Goal: Information Seeking & Learning: Learn about a topic

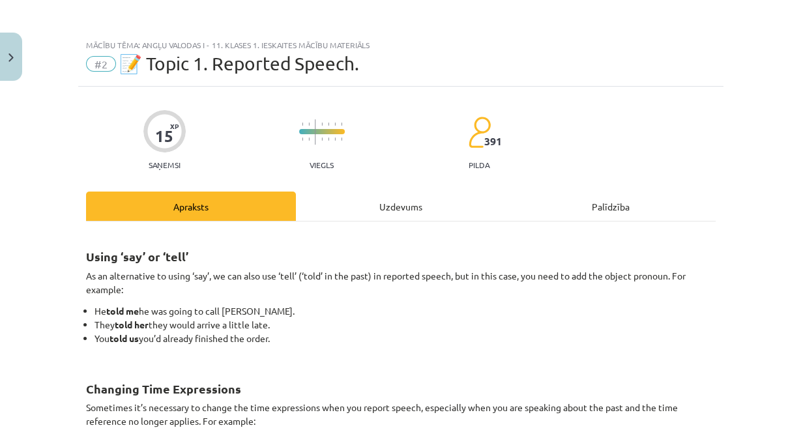
scroll to position [210, 0]
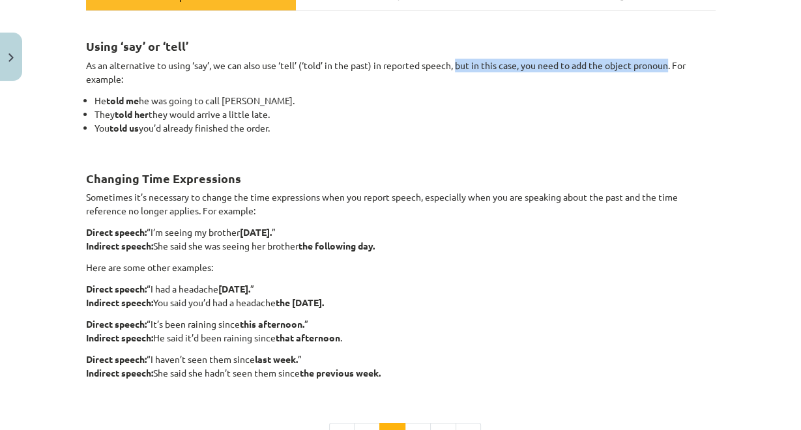
drag, startPoint x: 453, startPoint y: 64, endPoint x: 666, endPoint y: 65, distance: 212.4
click at [666, 65] on p "As an alternative to using ‘say’, we can also use ‘tell’ (‘told’ in the past) i…" at bounding box center [400, 72] width 629 height 27
copy p "but in this case, you need to add the object pronoun"
click at [334, 160] on h2 "Changing Time Expressions" at bounding box center [400, 171] width 629 height 32
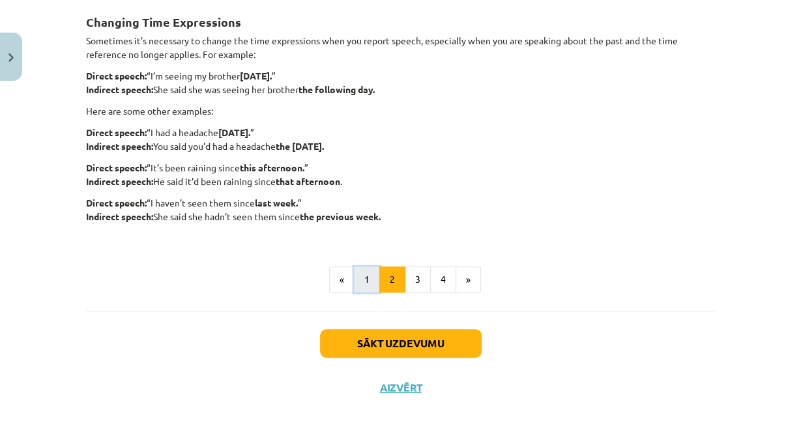
click at [367, 278] on button "1" at bounding box center [367, 279] width 26 height 26
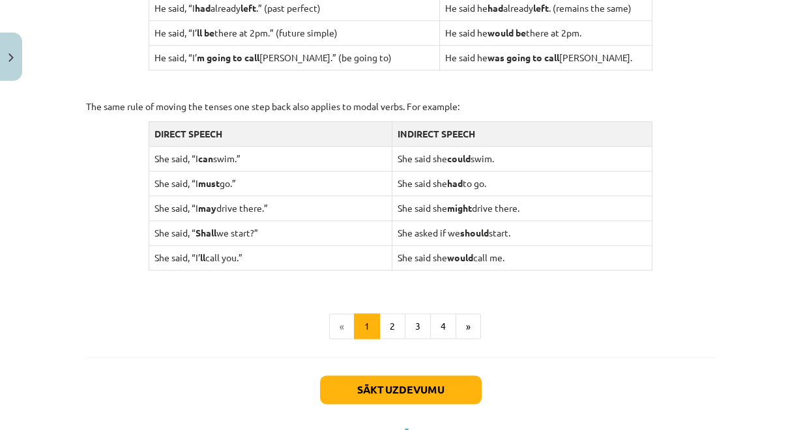
scroll to position [1325, 0]
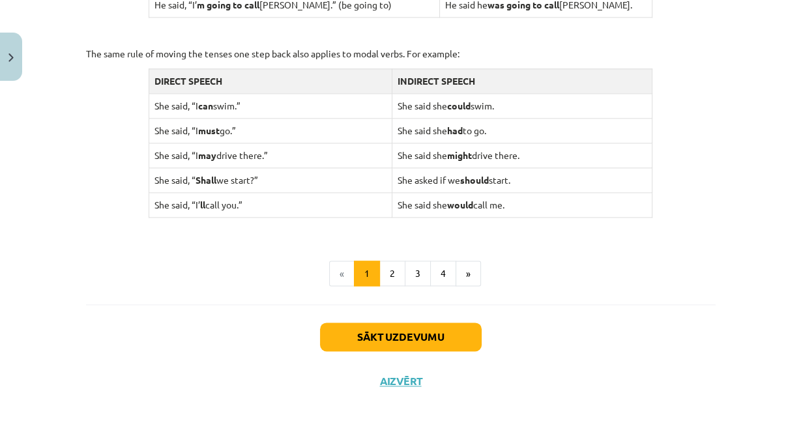
drag, startPoint x: 71, startPoint y: 143, endPoint x: 280, endPoint y: 204, distance: 217.9
click at [280, 204] on div "Mācību tēma: Angļu valodas i - 11. klases 1. ieskaites mācību materiāls #2 📝 To…" at bounding box center [400, 215] width 801 height 430
copy div "Lore ip dolo si ametco adip elitsed doei tempori utlabo etdol mag aliquae admin…"
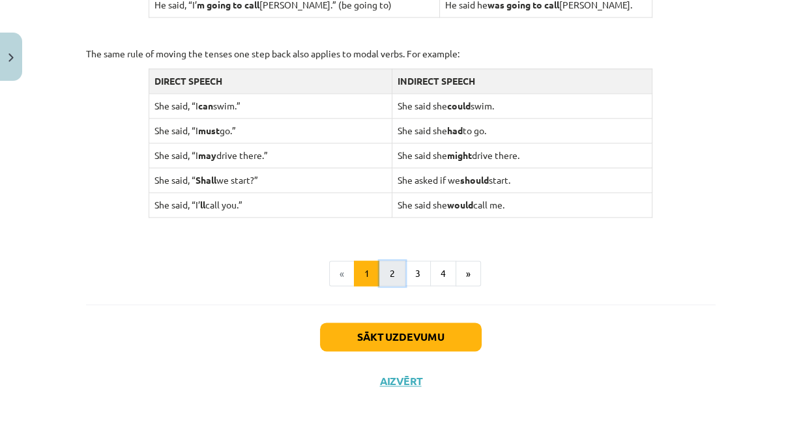
click at [391, 274] on button "2" at bounding box center [392, 274] width 26 height 26
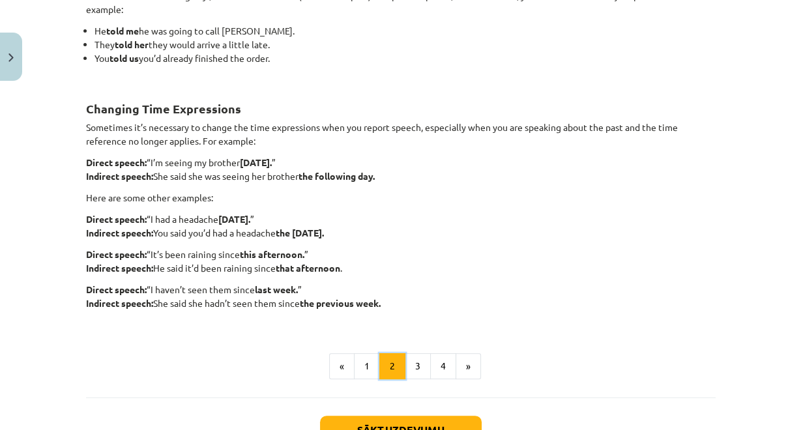
scroll to position [285, 0]
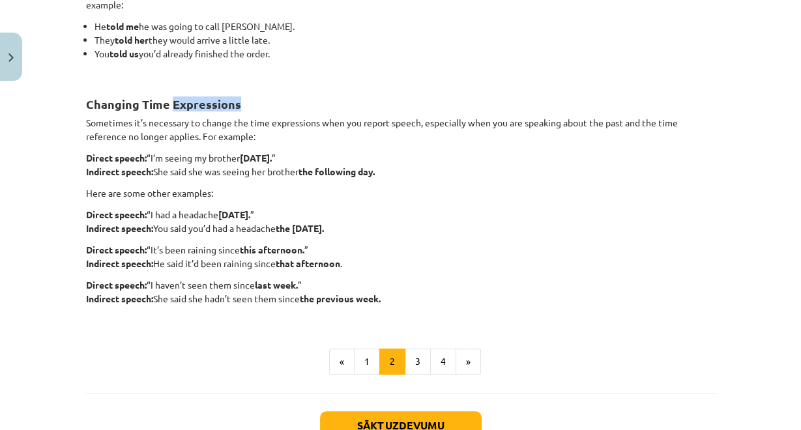
drag, startPoint x: 169, startPoint y: 105, endPoint x: 233, endPoint y: 108, distance: 63.9
click at [233, 108] on strong "Changing Time Expressions" at bounding box center [163, 103] width 155 height 15
copy strong "Expressions"
